Goal: Navigation & Orientation: Find specific page/section

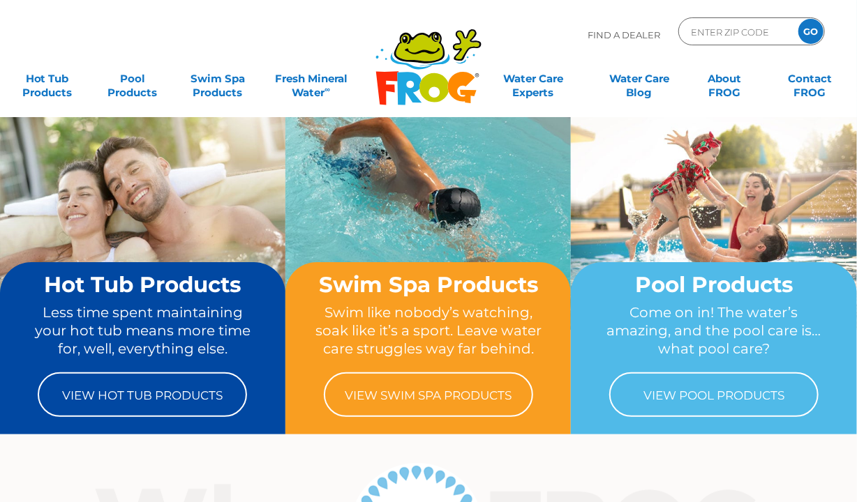
click at [745, 22] on div "ENTER ZIP CODE GO" at bounding box center [751, 31] width 147 height 28
click at [738, 30] on input "Zip Code Form" at bounding box center [736, 32] width 94 height 20
type input "54915"
click at [798, 19] on input "GO" at bounding box center [810, 31] width 25 height 25
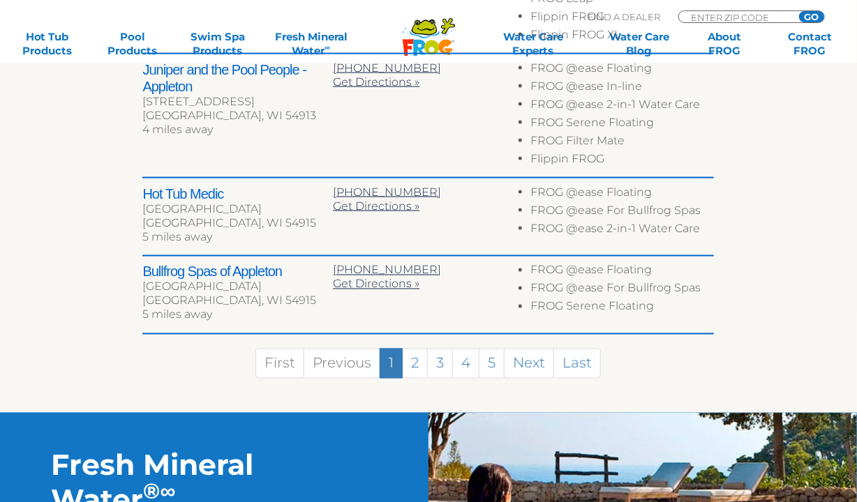
scroll to position [951, 0]
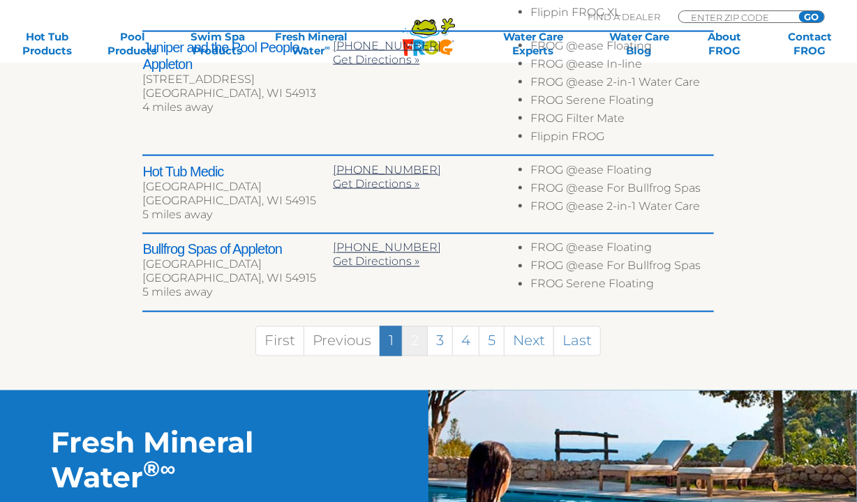
click at [411, 327] on link "2" at bounding box center [415, 342] width 26 height 30
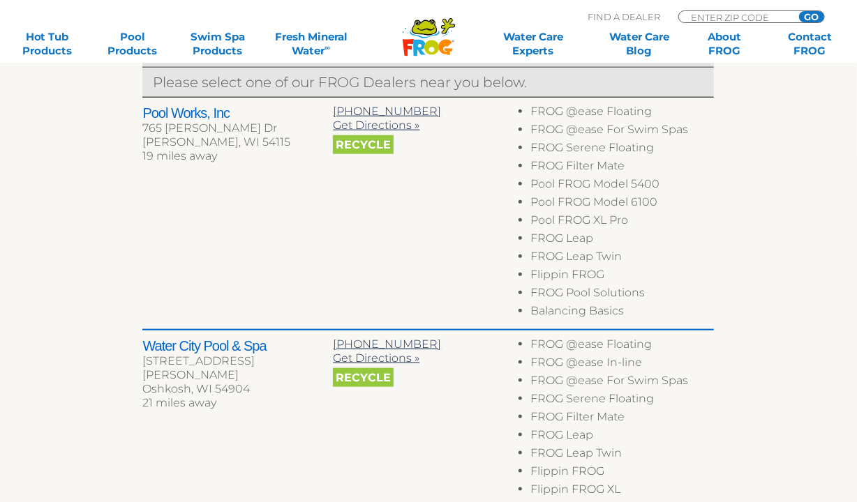
scroll to position [518, 0]
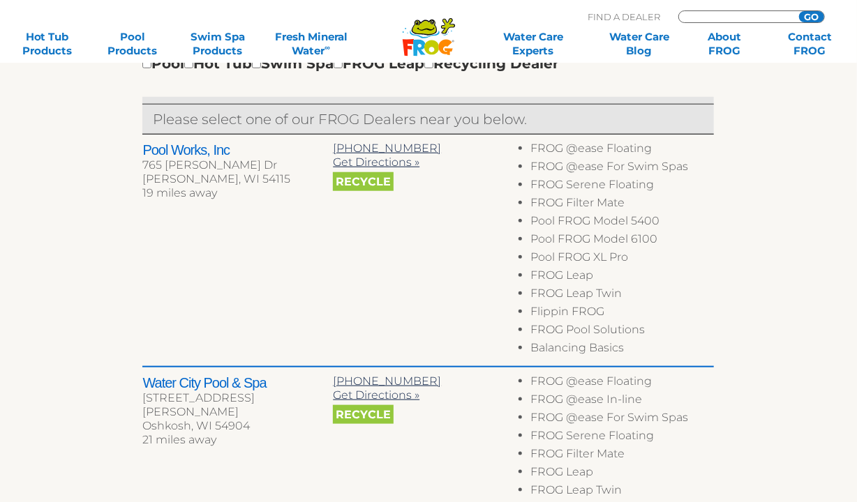
click at [729, 20] on div "MENU MENU Hot Tub Products All Hot Tub Products All Hot Tub Products FROG @ease…" at bounding box center [428, 33] width 829 height 26
type input "44092"
click at [799, 11] on input "GO" at bounding box center [811, 16] width 25 height 11
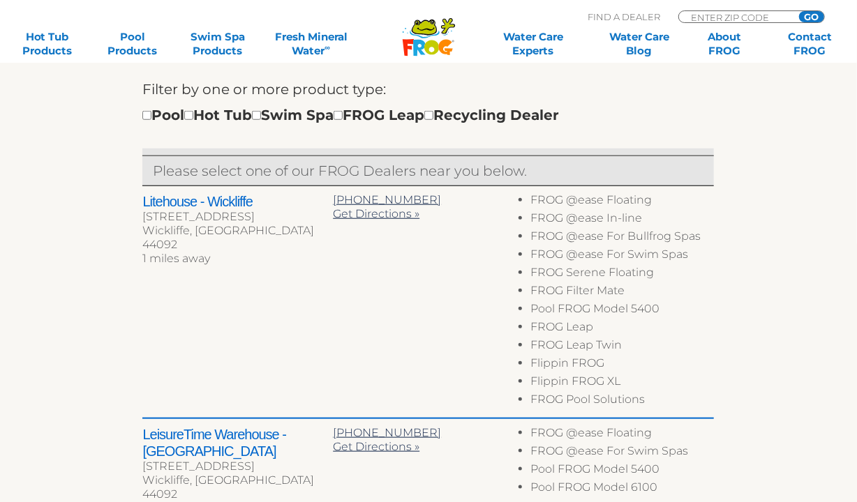
scroll to position [507, 0]
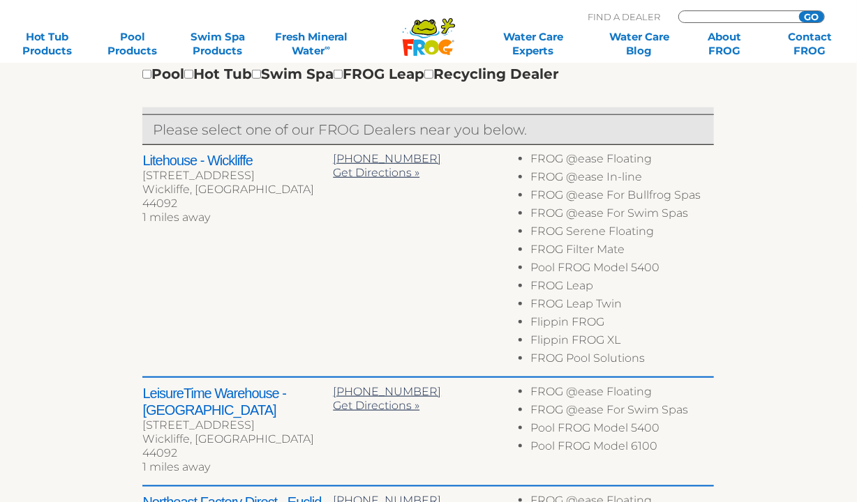
click at [756, 18] on input "Zip Code Form" at bounding box center [736, 17] width 94 height 12
type input "46310"
click at [799, 11] on input "GO" at bounding box center [811, 16] width 25 height 11
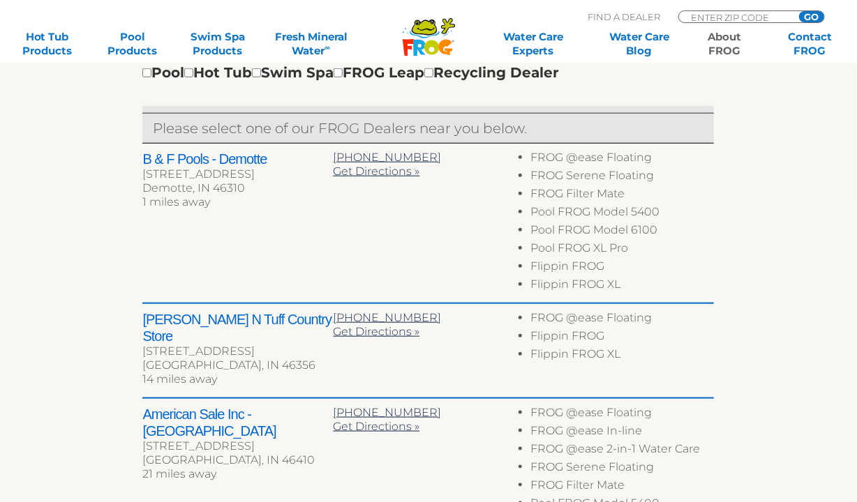
scroll to position [507, 0]
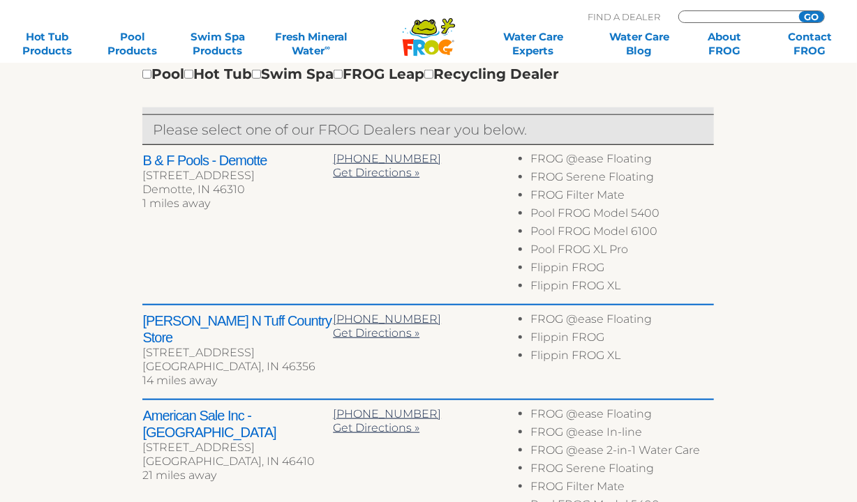
click at [724, 13] on input "Zip Code Form" at bounding box center [736, 17] width 94 height 12
type input "40330"
click at [799, 11] on input "GO" at bounding box center [811, 16] width 25 height 11
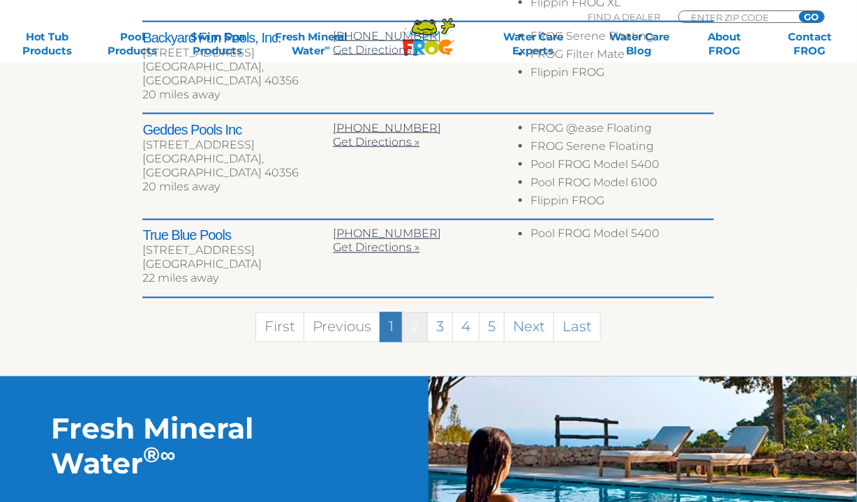
click at [413, 315] on link "2" at bounding box center [415, 328] width 26 height 30
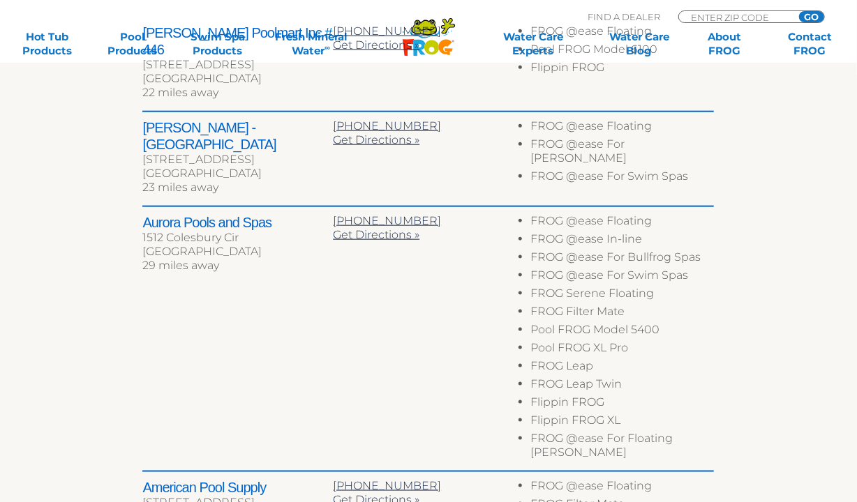
scroll to position [380, 0]
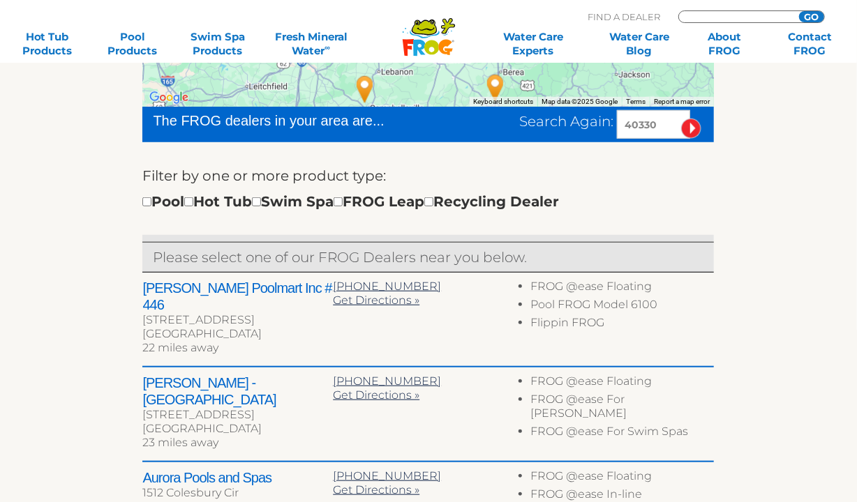
click at [701, 15] on input "Zip Code Form" at bounding box center [736, 17] width 94 height 12
type input "07885"
click at [799, 11] on input "GO" at bounding box center [811, 16] width 25 height 11
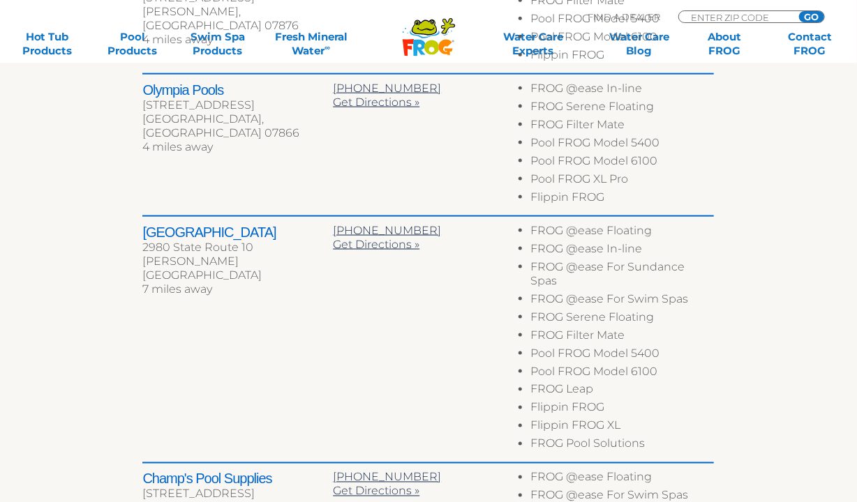
scroll to position [824, 0]
